Goal: Communication & Community: Answer question/provide support

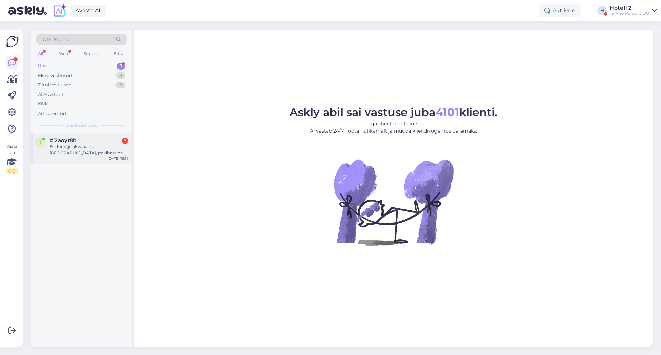
click at [91, 135] on div "i #i2aoyr8b 2 Es domāju akvaparks, [GEOGRAPHIC_DATA], peldbaseins [DATE] 16:31" at bounding box center [81, 148] width 101 height 31
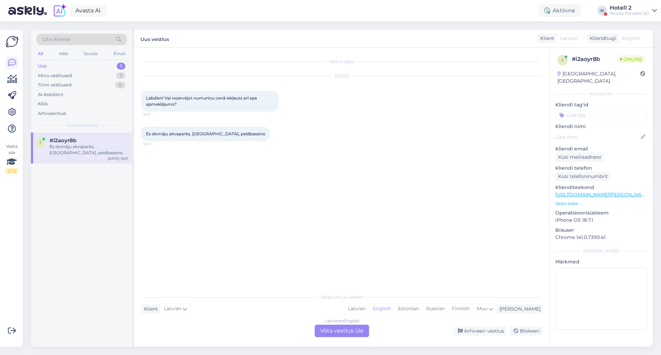
drag, startPoint x: 354, startPoint y: 331, endPoint x: 359, endPoint y: 321, distance: 11.1
click at [354, 331] on div "Latvian to English Võta vestlus üle" at bounding box center [342, 331] width 54 height 12
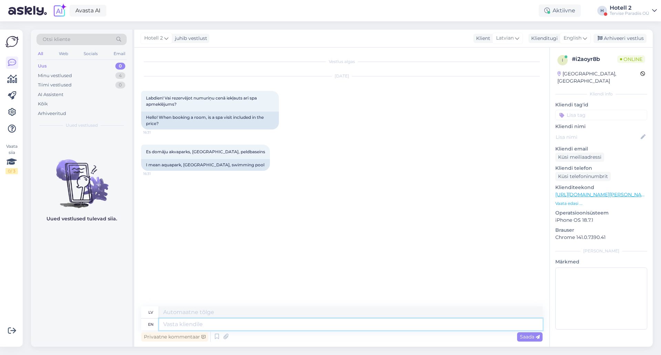
click at [198, 324] on textarea at bounding box center [350, 324] width 383 height 12
type textarea "Hello!"
type textarea "Sveiki!"
type textarea "Hello! The waterpark i"
type textarea "Sveiki! Ūdens atrakciju parks"
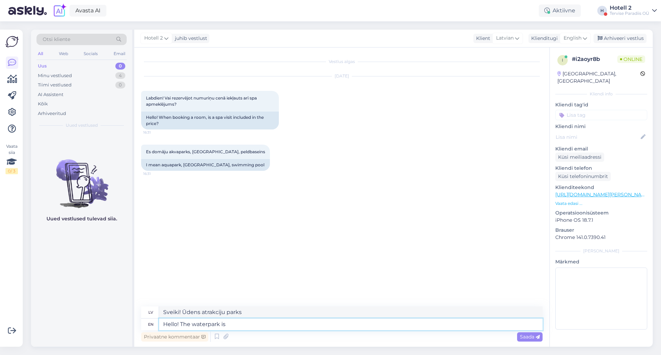
type textarea "Hello! The waterpark is"
type textarea "Sveiki! Ūdens atrakciju parks ir"
type textarea "Hello! The waterpark is includ"
type textarea "Sveiki! Ūdens atrakciju parks ir iekļauts"
type textarea "Hello! The waterpark is included,"
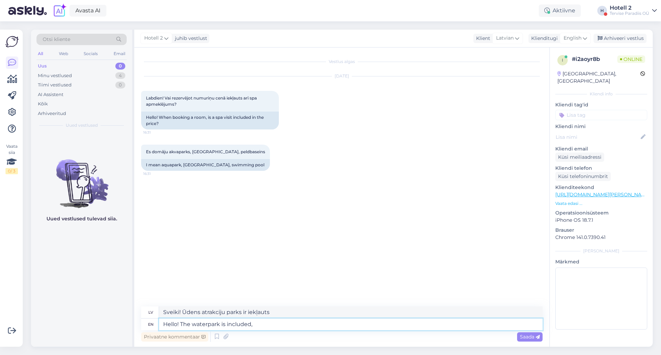
type textarea "Sveiki! Ūdens atrakciju parks ir iekļauts cenā."
type textarea "Hello! The waterpark is included with"
type textarea "Sveiki! Ūdens atrakciju parks ir iekļauts cenā"
type textarea "Hello! The waterpark is included with the"
type textarea "Sveiki! Ūdens atrakciju parks ir iekļauts cenā."
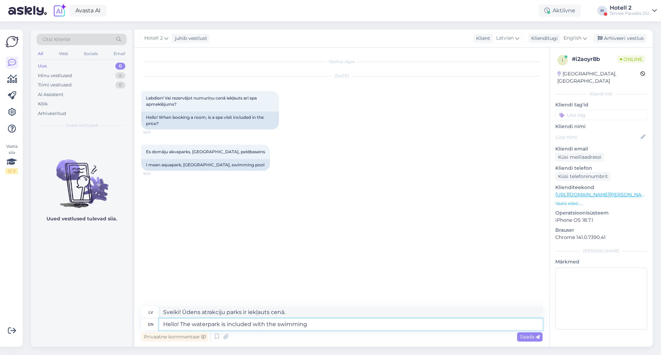
type textarea "Hello! The waterpark is included with the swimming p"
type textarea "Sveiki! Ūdens atrakciju parks ir iekļauts peldēšanas cenā."
type textarea "Hello! The waterpark is included with the swimming pool b"
type textarea "Sveiki! Ūdens atrakciju parks ir iekļauts peldbaseina cenā"
type textarea "Hello! The waterpark is included with the swimming pool but th"
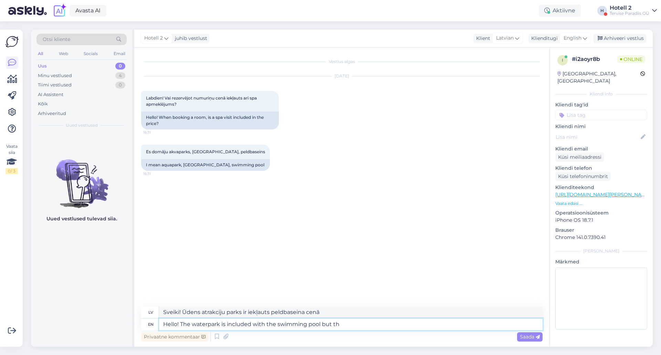
type textarea "Sveiki! Ūdens atrakciju parks ir iekļauts peldbaseina cenā, bet"
type textarea "Hello! The waterpark is included with the swimming pool but the sauna"
type textarea "Sveiki! Ūdens atrakciju parks ir iekļauts peldbaseina apmeklējuma cenā, bet sau…"
type textarea "Hello! The waterpark is included with the swimming pool but the sauna center"
type textarea "Sveiki! Ūdens atrakciju parks ir iekļauts peldbaseina un saunas centra cenā."
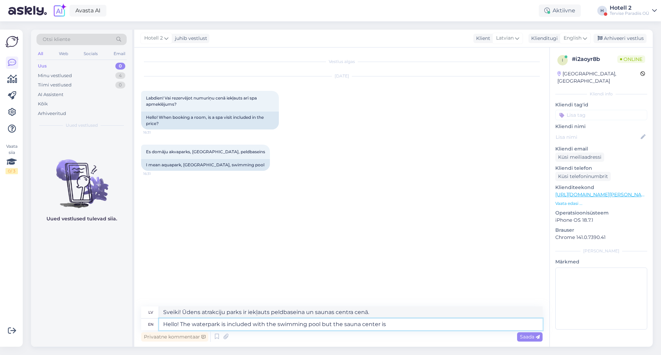
type textarea "Hello! The waterpark is included with the swimming pool but the sauna center is…"
type textarea "Sveiki! Ūdens atrakciju parks ir iekļauts peldbaseina cenā, bet pirts centrs ir…"
type textarea "Hello! The waterpark is included with the swimming pool but the sauna center is…"
type textarea "Sveiki! Ūdens atrakciju parks ir iekļauts peldbaseina cenā, bet saunas centrs n…"
type textarea "Hello! The waterpark is included with the swimming pool but the sauna center is…"
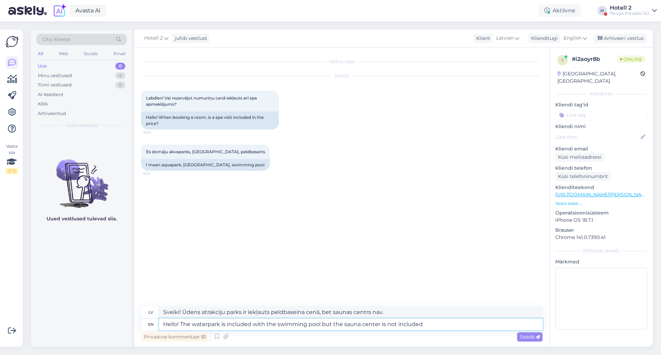
type textarea "Sveiki! Ūdens atrakciju parks ir iekļauts peldbaseina cenā, bet saunas centrs n…"
type textarea "Hello! The waterpark is included with the swimming pool but the sauna center is…"
type textarea "Sveiki! Ūdens atrakciju parks ir iekļauts peldbaseina cenā, bet pirts centrs na…"
type textarea "Hello! The waterpark is included with the swimming pool but the sauna center is…"
type textarea "Sveiki! Ūdens atrakciju parks ir iekļauts peldbaseina cenā, bet pirts centrs se…"
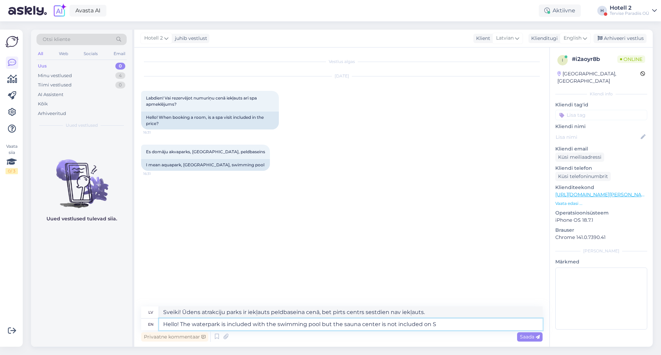
type textarea "Hello! The waterpark is included with the swimming pool but the sauna center is…"
type textarea "Sveiki! Ūdens atrakciju parks ir iekļauts peldbaseina cenā, bet pirts centrs na…"
type textarea "Hello! The waterpark is included with the swimming pool but the sauna center is…"
type textarea "Sveiki! Ūdens atrakciju parks ir iekļauts peldbaseina cenā, bet pirts centrs na…"
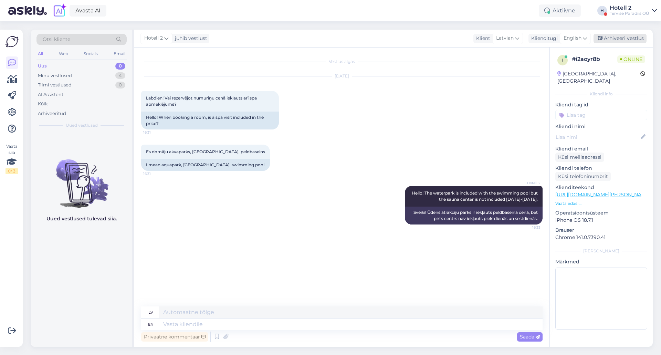
click at [632, 40] on div "Arhiveeri vestlus" at bounding box center [619, 38] width 53 height 9
